Goal: Transaction & Acquisition: Obtain resource

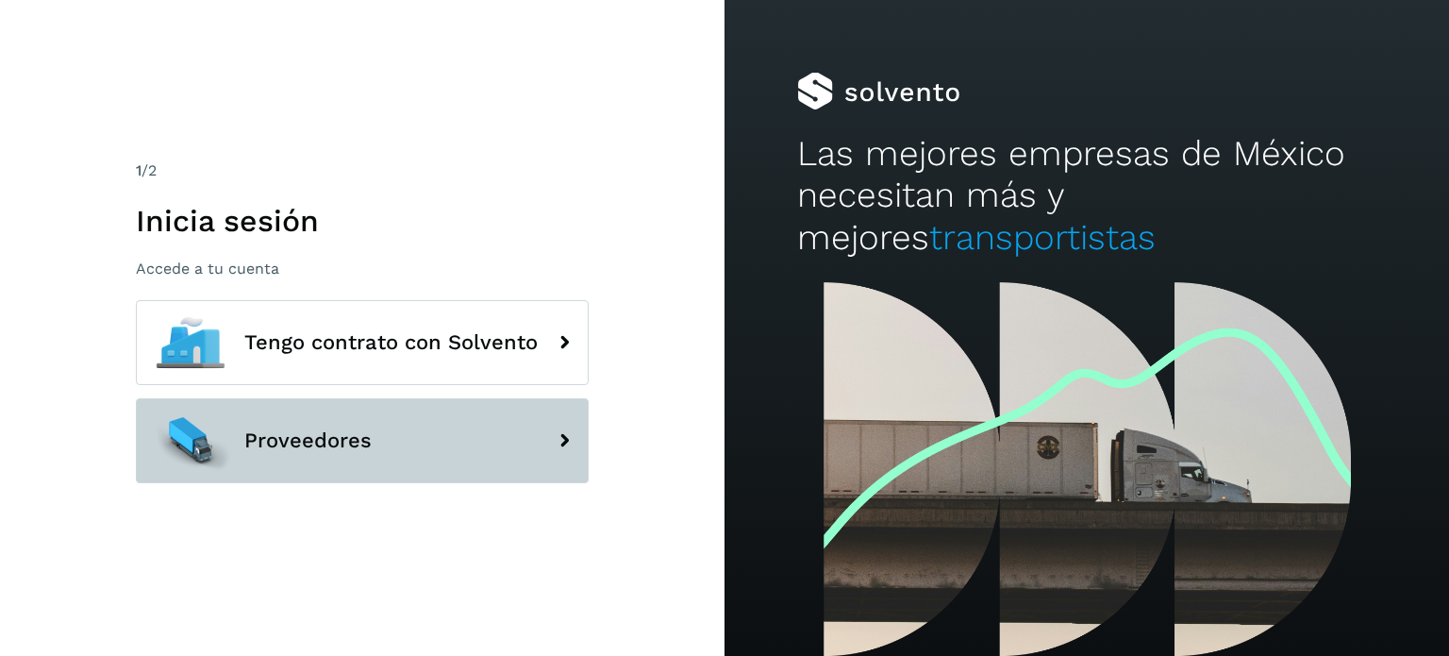
click at [267, 465] on button "Proveedores" at bounding box center [362, 440] width 453 height 85
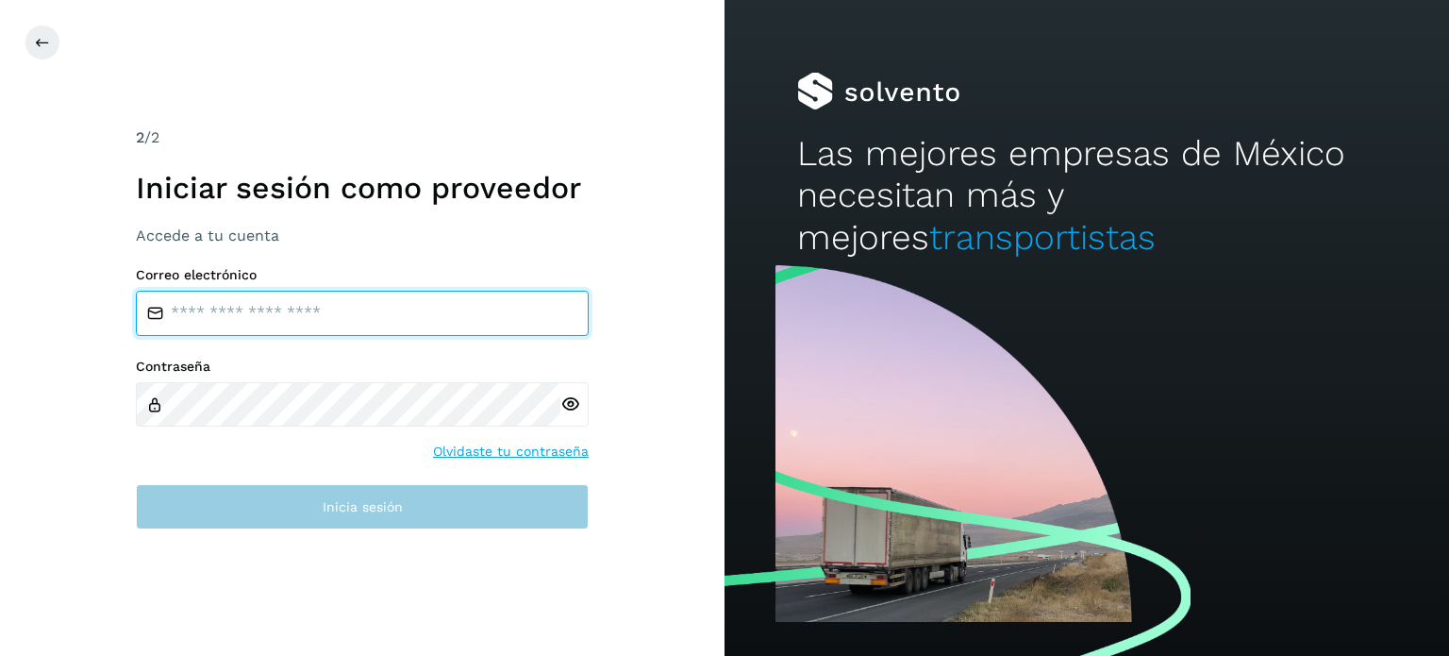
type input "**********"
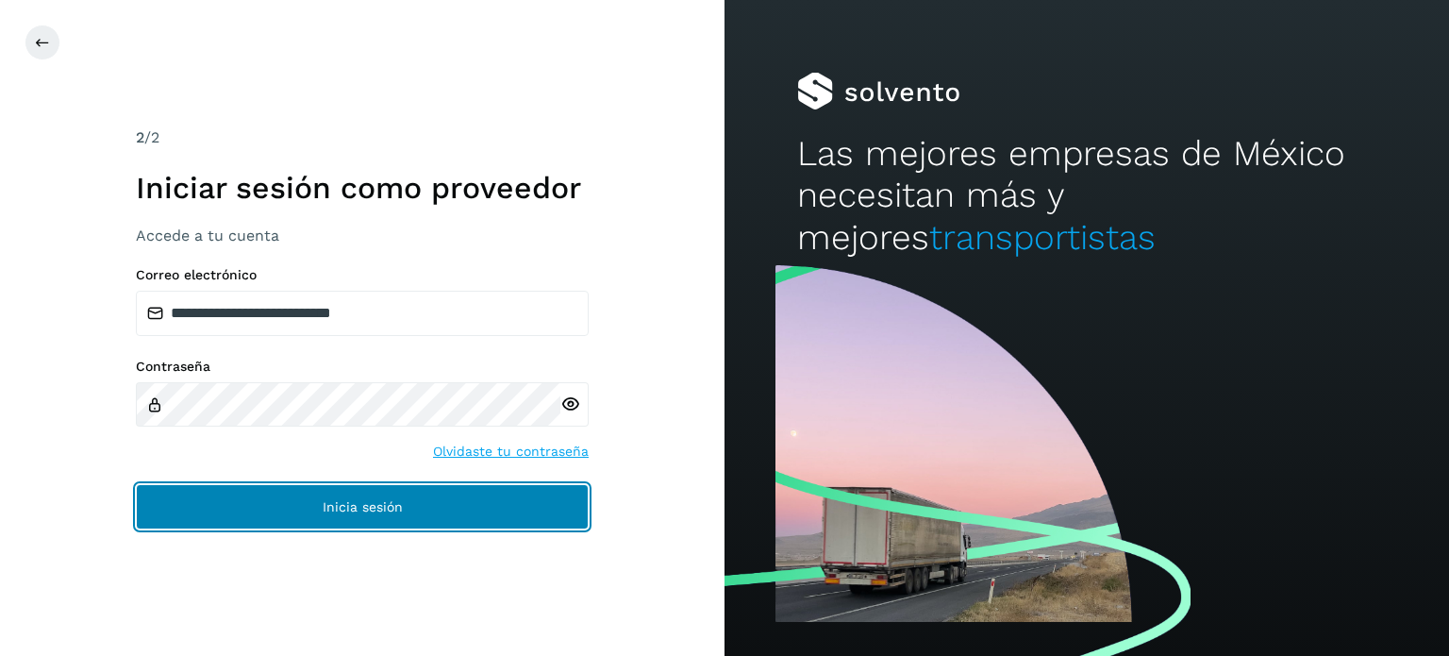
click at [282, 508] on button "Inicia sesión" at bounding box center [362, 506] width 453 height 45
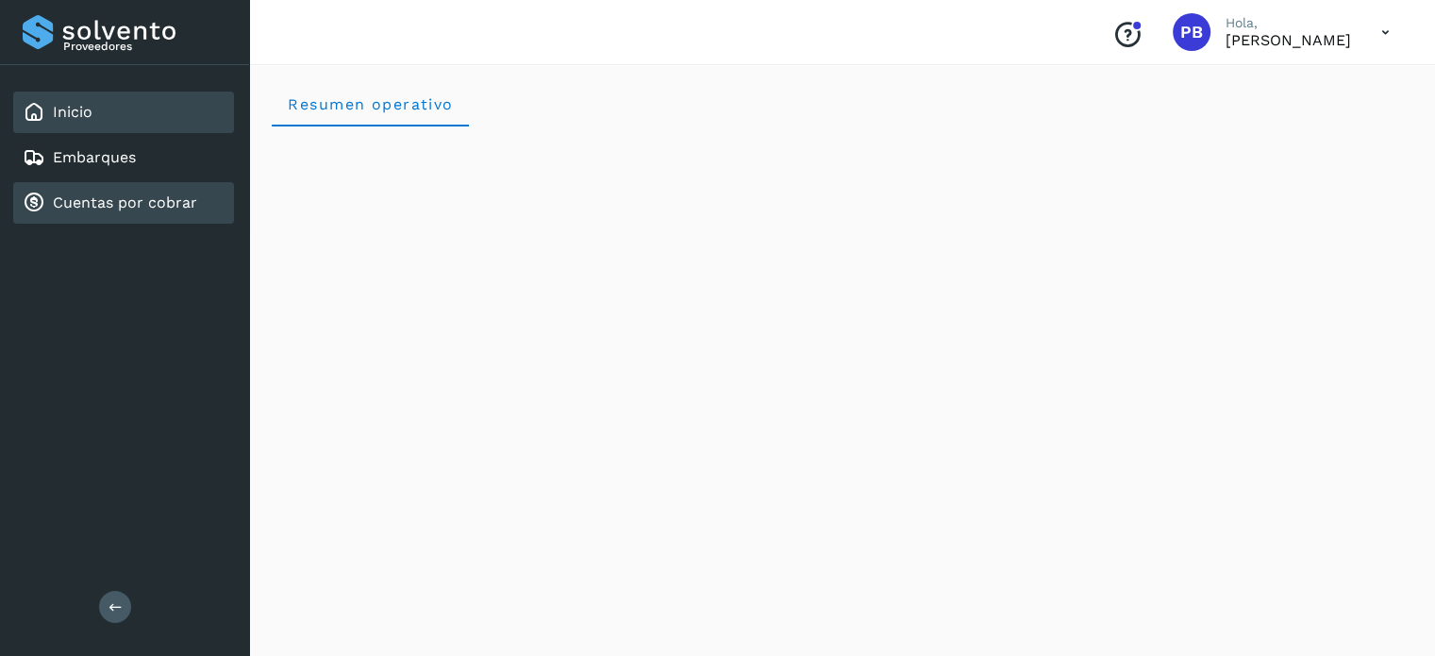
click at [189, 213] on div "Cuentas por cobrar" at bounding box center [123, 203] width 221 height 42
click at [91, 202] on link "Cuentas por cobrar" at bounding box center [125, 202] width 144 height 18
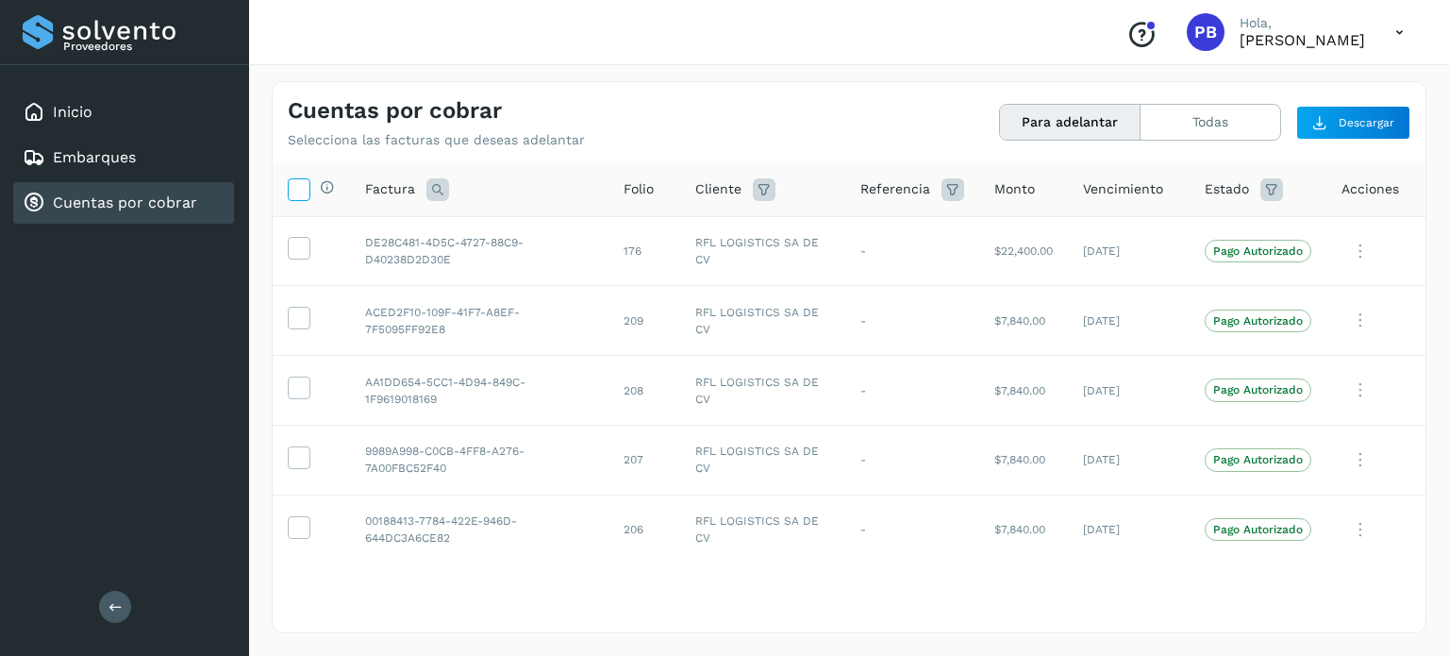
click at [301, 191] on icon at bounding box center [299, 188] width 20 height 20
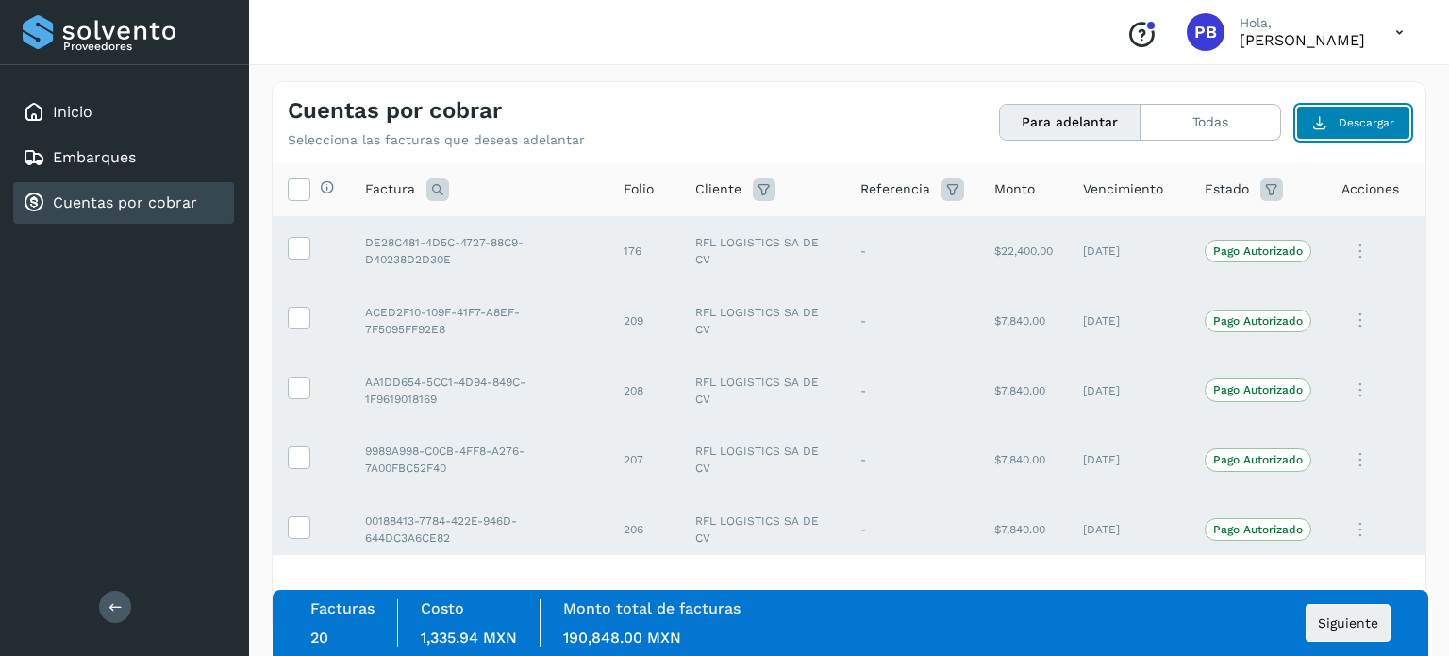
click at [1351, 117] on span "Descargar" at bounding box center [1366, 122] width 56 height 17
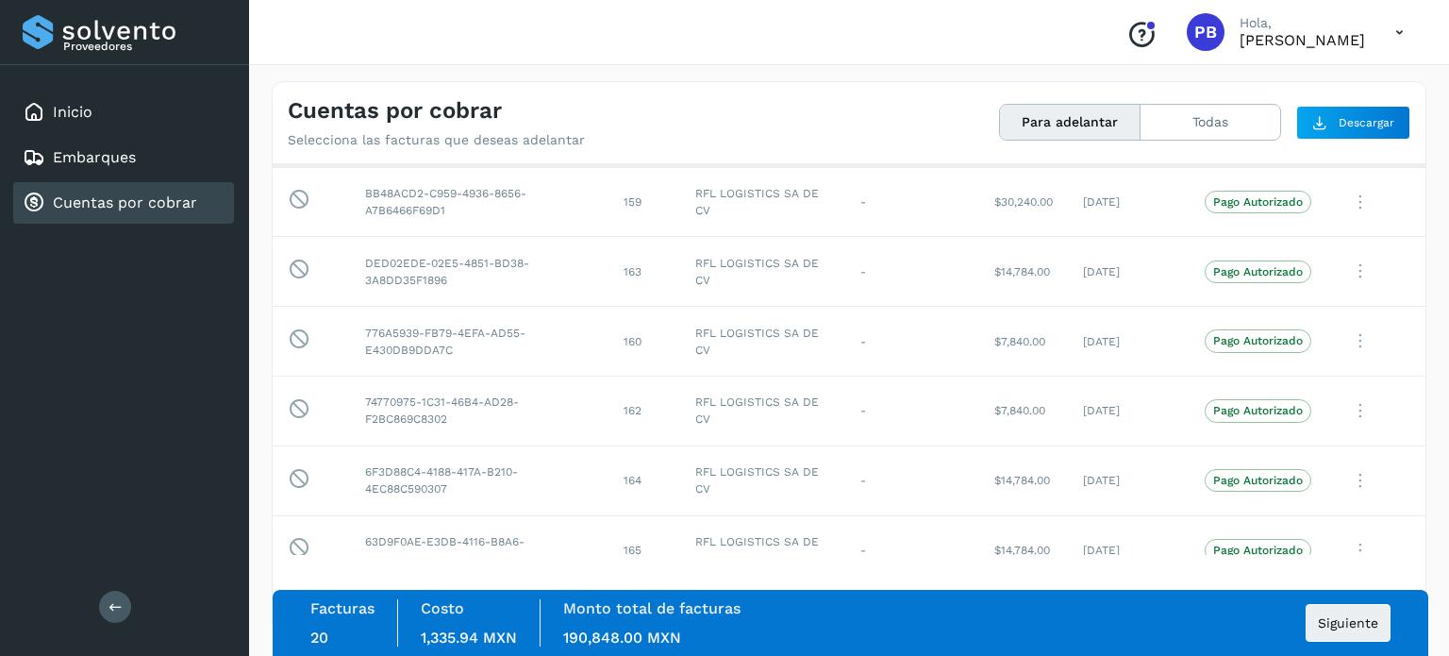
scroll to position [1347, 0]
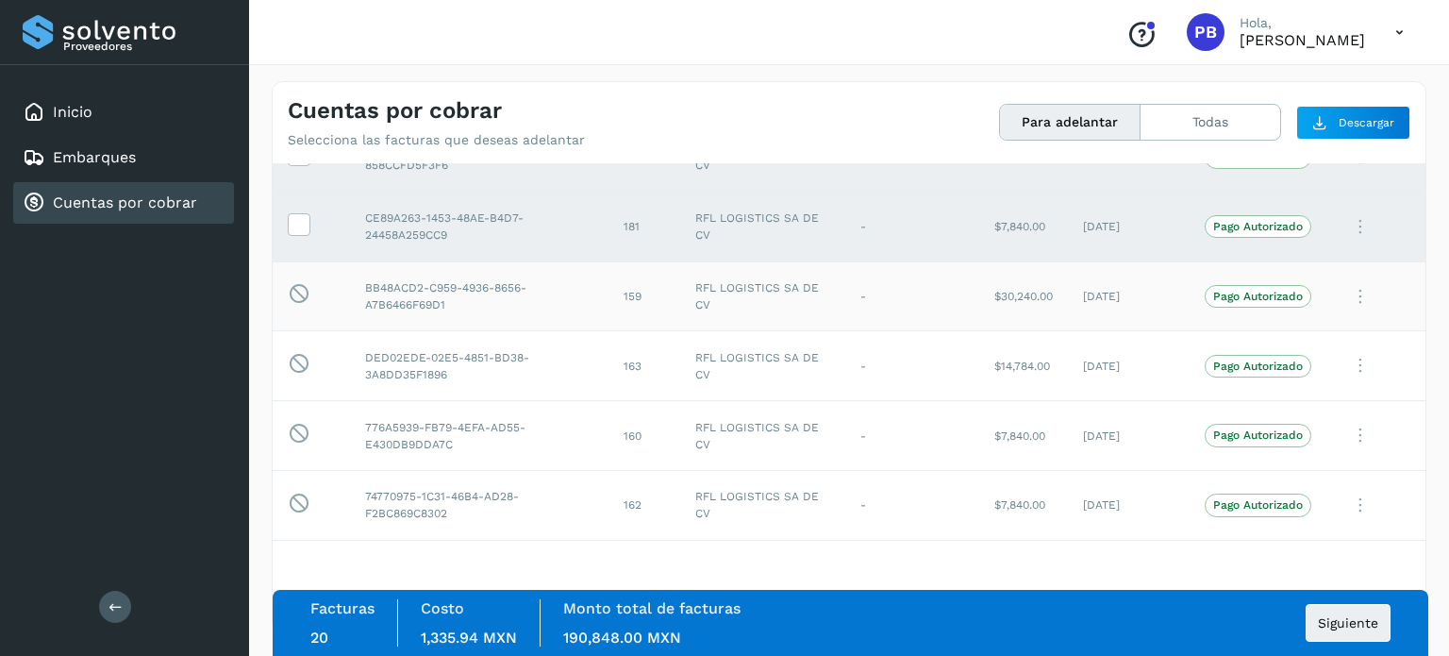
click at [362, 305] on td "BB48ACD2-C959-4936-8656-A7B6466F69D1" at bounding box center [479, 296] width 258 height 70
click at [341, 356] on td "Esta factura no está disponible para adelanto" at bounding box center [311, 366] width 77 height 70
click at [343, 434] on td "Esta factura no está disponible para adelanto" at bounding box center [311, 436] width 77 height 70
click at [364, 501] on td "74770975-1C31-46B4-AD28-F2BC869C8302" at bounding box center [479, 505] width 258 height 70
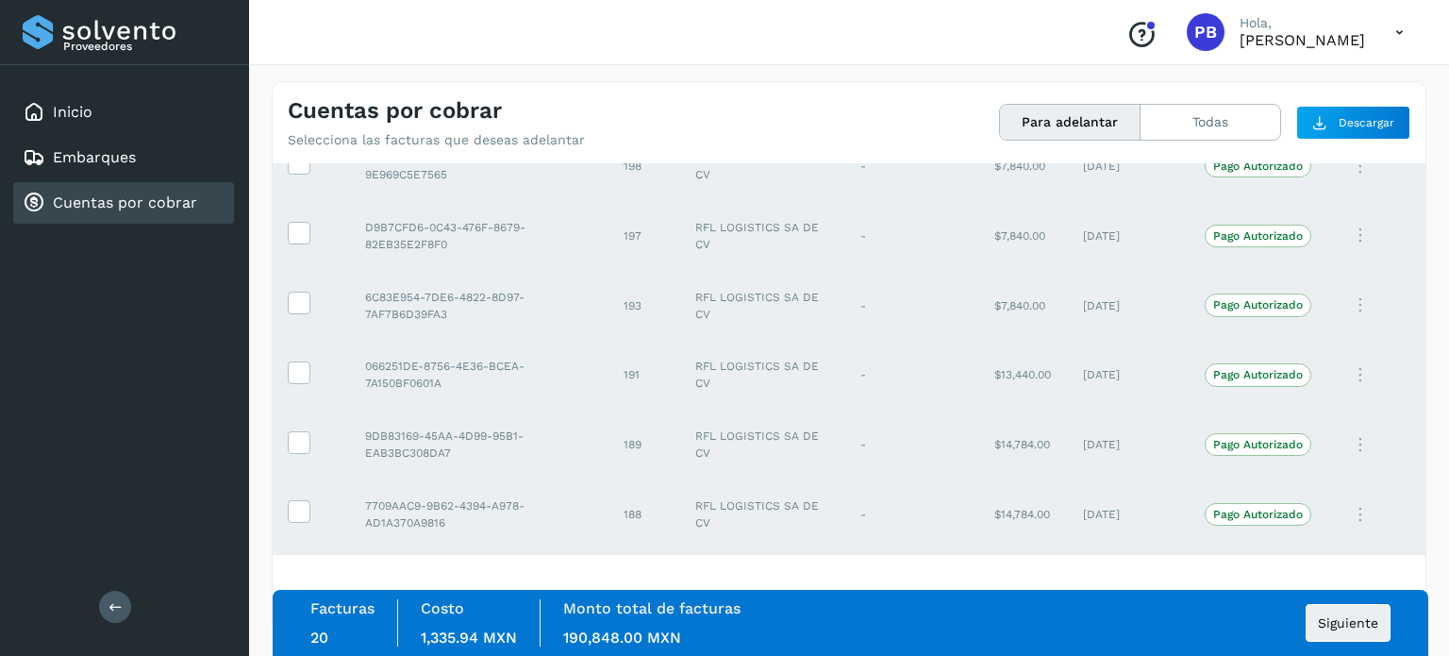
scroll to position [0, 0]
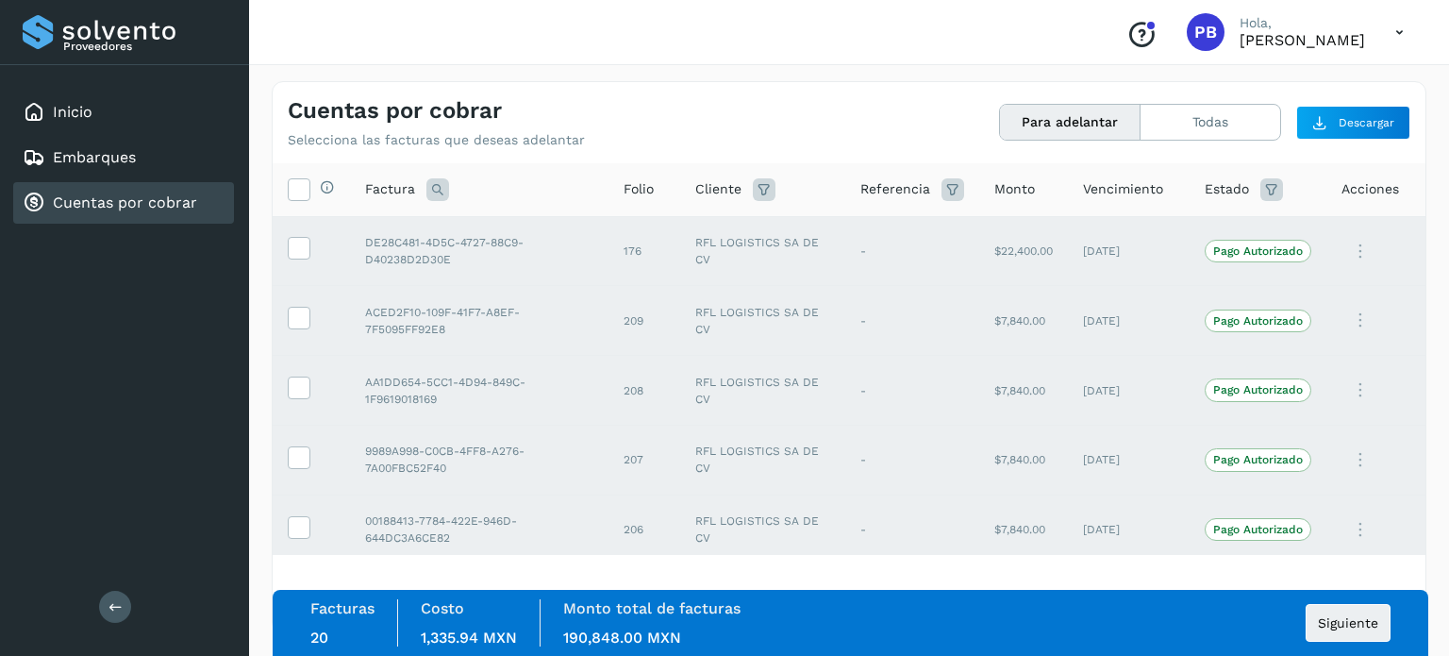
click at [1090, 124] on button "Para adelantar" at bounding box center [1070, 122] width 141 height 35
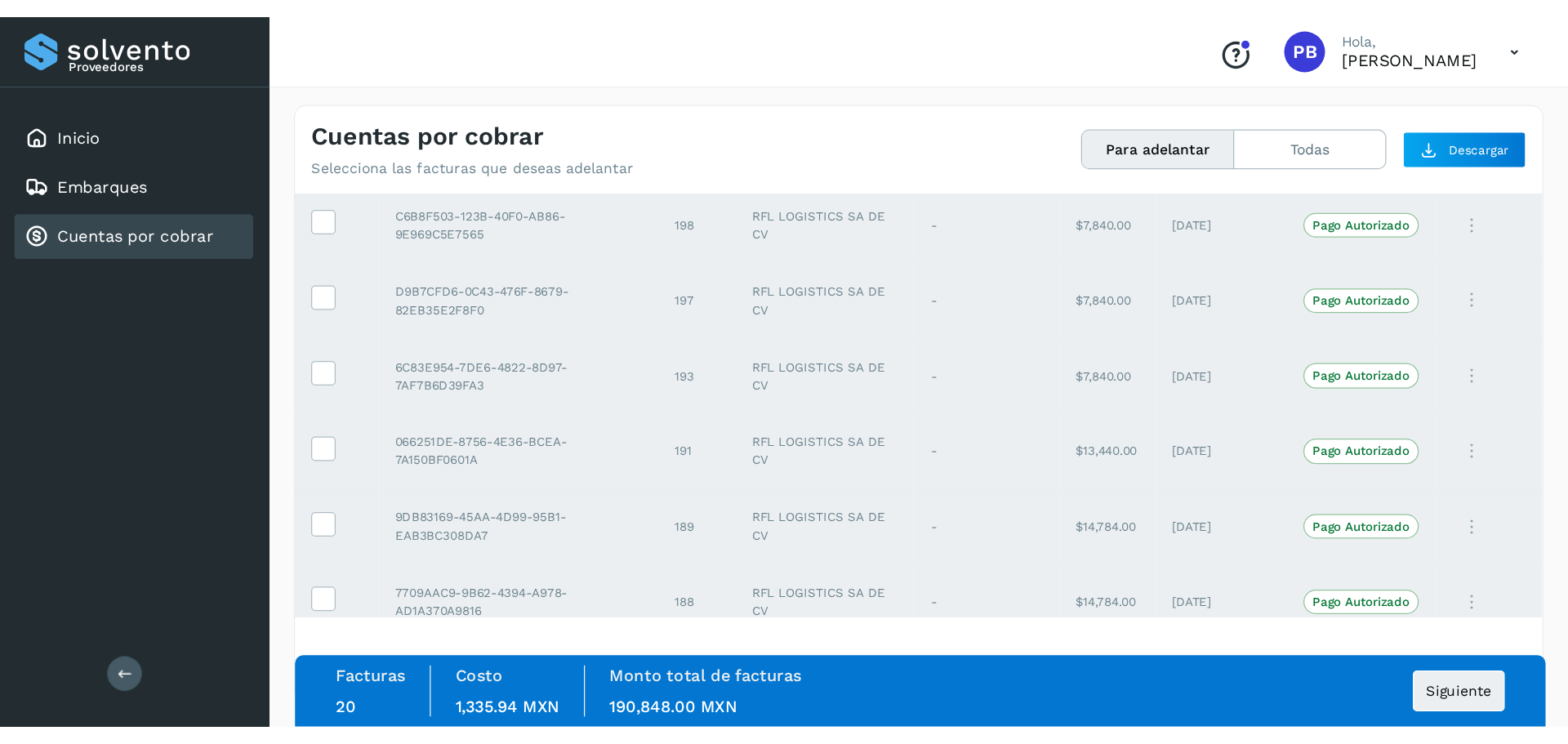
scroll to position [909, 0]
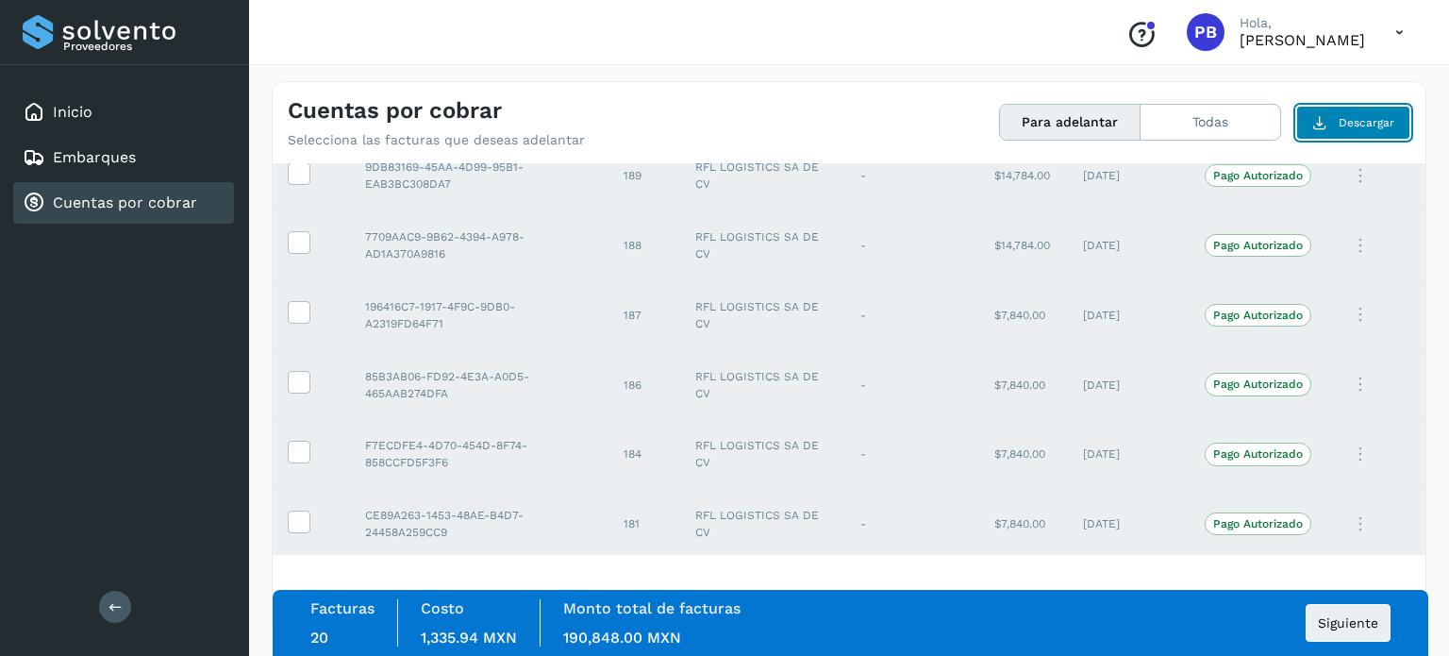
click at [1352, 129] on span "Descargar" at bounding box center [1366, 122] width 56 height 17
click at [592, 105] on div "Cuentas por cobrar Selecciona las facturas que deseas adelantar" at bounding box center [568, 122] width 561 height 51
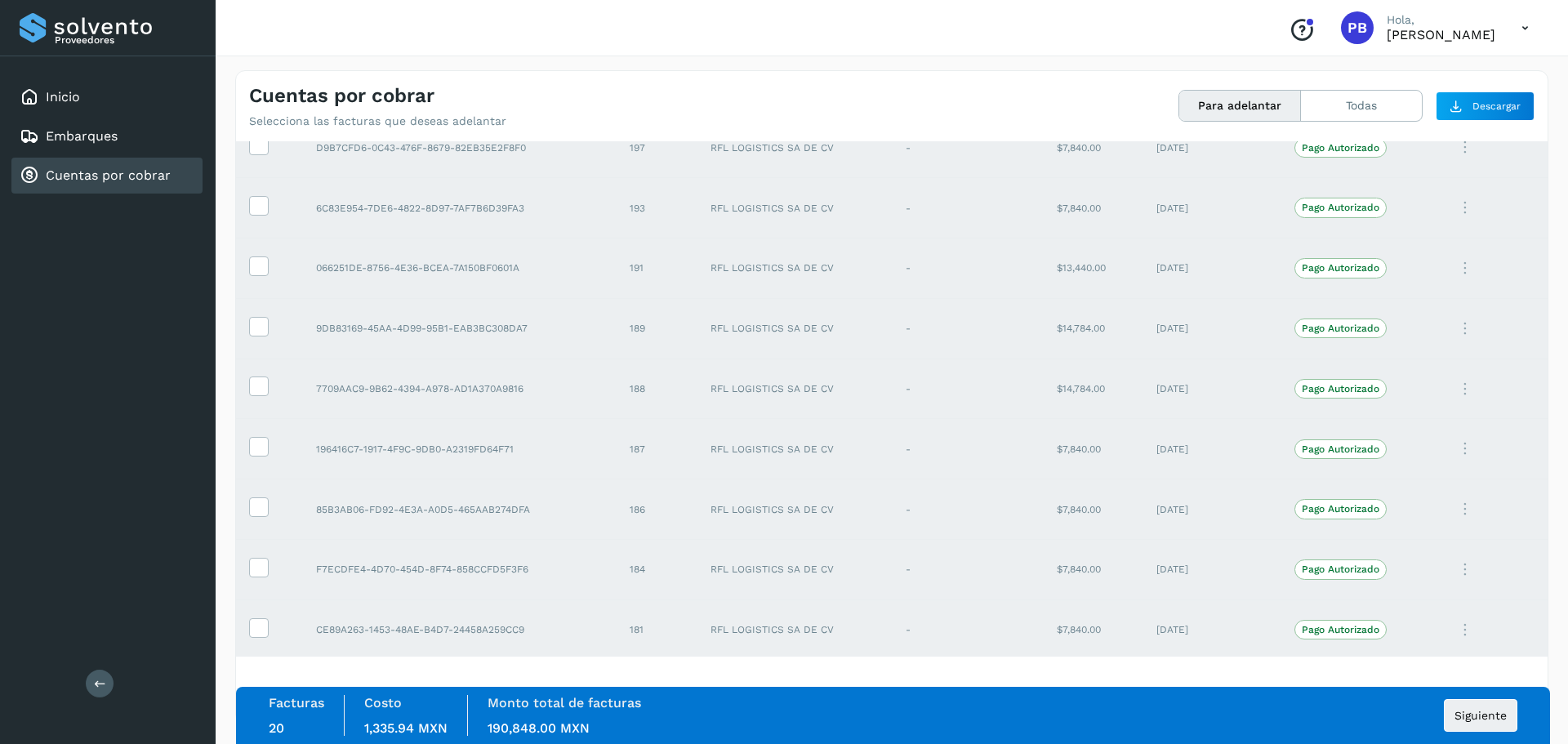
scroll to position [734, 0]
